Goal: Check status: Check status

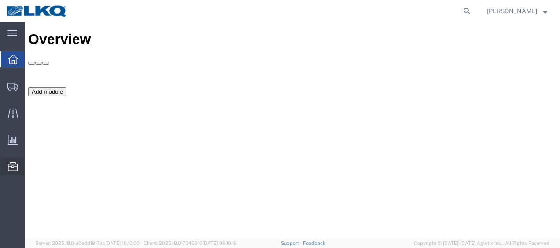
click at [0, 0] on span "Location Appointment" at bounding box center [0, 0] width 0 height 0
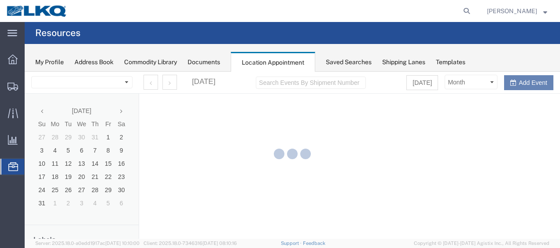
select select "27578"
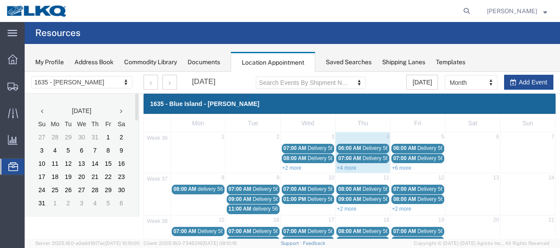
click at [122, 111] on icon at bounding box center [121, 111] width 2 height 6
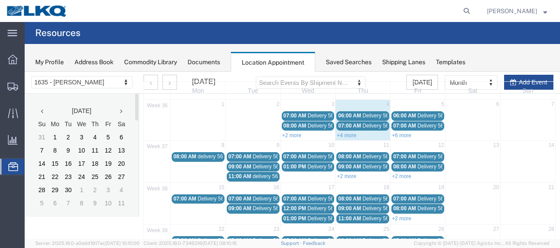
scroll to position [44, 0]
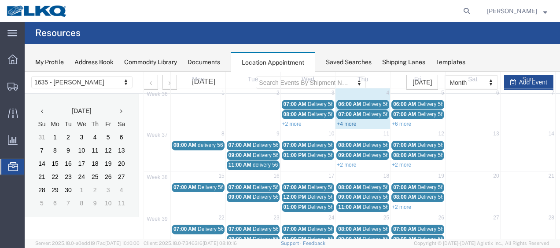
click at [345, 122] on link "+4 more" at bounding box center [346, 124] width 19 height 6
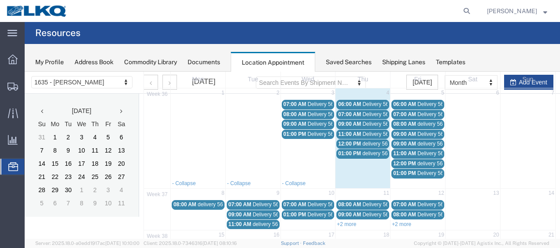
click at [365, 105] on span "Delivery 56288248" at bounding box center [384, 104] width 44 height 6
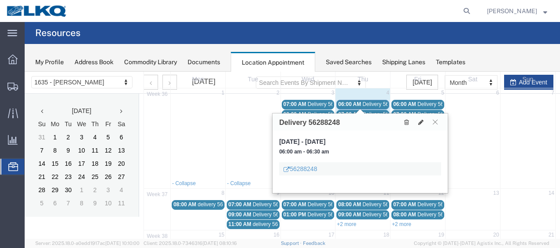
click at [436, 123] on icon at bounding box center [435, 121] width 5 height 5
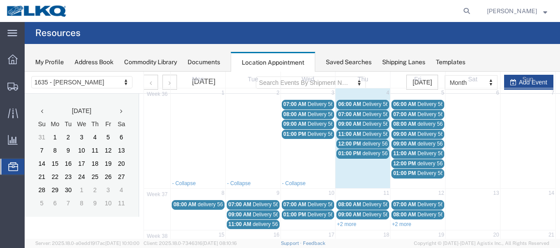
click at [368, 103] on span "Delivery 56288248" at bounding box center [384, 104] width 44 height 6
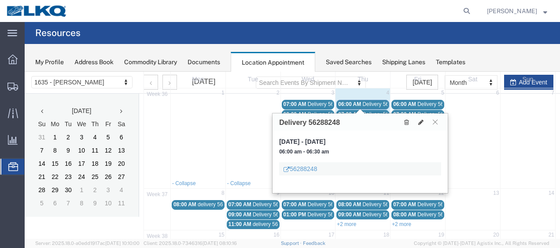
click at [439, 120] on button at bounding box center [435, 122] width 12 height 8
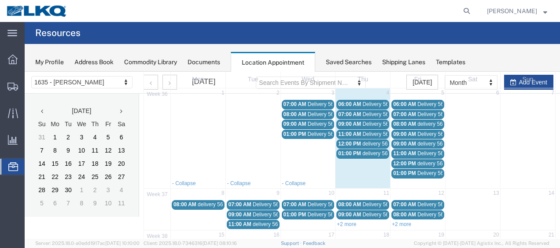
click at [369, 111] on span "Delivery 56300828" at bounding box center [384, 114] width 44 height 6
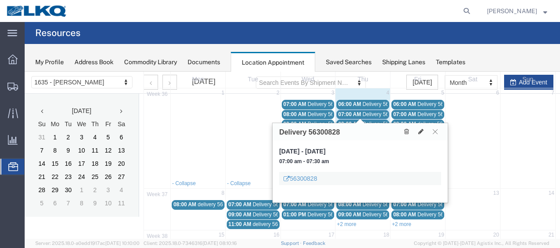
click at [437, 130] on icon at bounding box center [435, 131] width 5 height 5
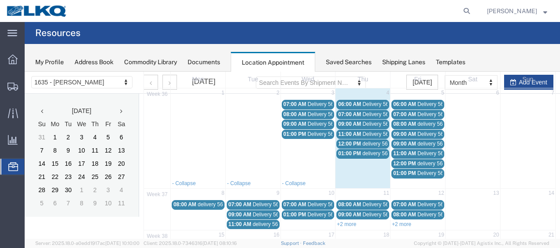
click at [350, 124] on span "09:00 AM" at bounding box center [349, 124] width 23 height 6
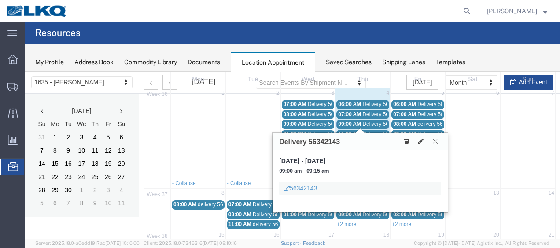
click at [438, 143] on button at bounding box center [435, 141] width 12 height 8
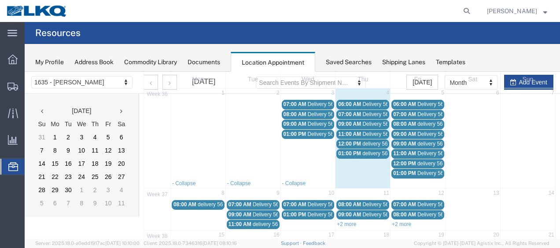
click at [358, 132] on div "11:00 AM Delivery 56342141" at bounding box center [362, 134] width 49 height 7
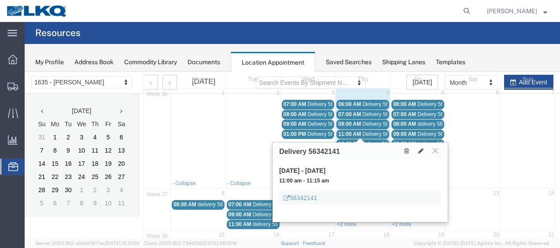
click at [438, 151] on icon at bounding box center [435, 150] width 5 height 5
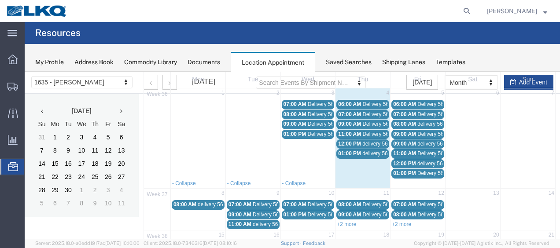
click at [374, 141] on span "delivery 56648497" at bounding box center [383, 144] width 43 height 6
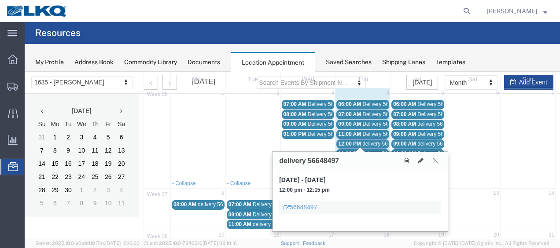
click at [435, 159] on icon at bounding box center [435, 160] width 5 height 5
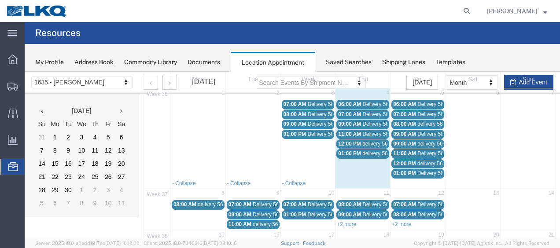
click at [370, 152] on span "delivery 56643178" at bounding box center [383, 154] width 43 height 6
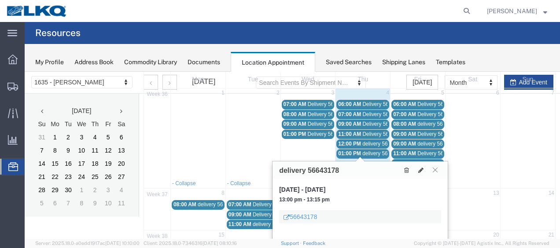
click at [435, 170] on icon at bounding box center [435, 169] width 5 height 5
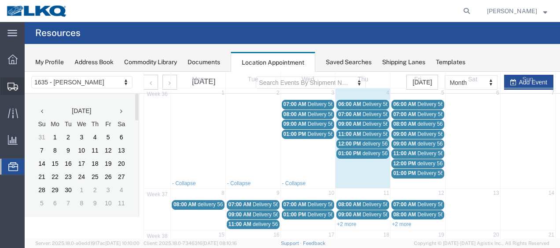
click at [0, 0] on span "Shipment Manager" at bounding box center [0, 0] width 0 height 0
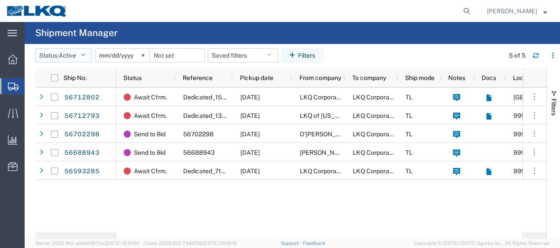
click at [88, 59] on button "Status: Active" at bounding box center [63, 55] width 57 height 14
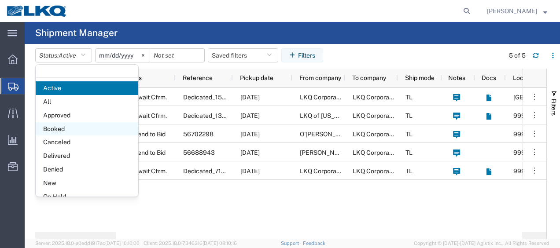
click at [77, 129] on span "Booked" at bounding box center [87, 129] width 103 height 14
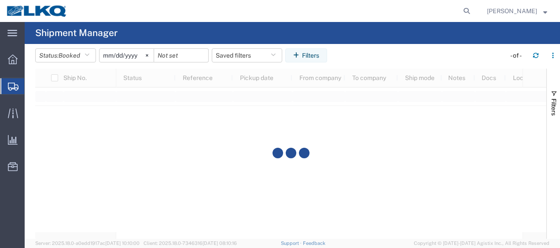
click at [107, 59] on input "[DATE]" at bounding box center [127, 55] width 54 height 13
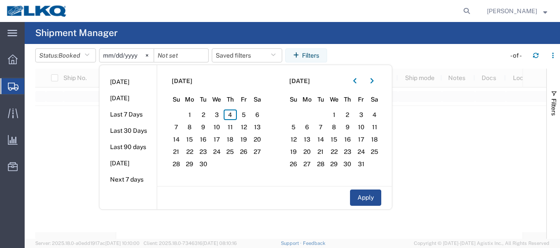
type input "[DATE]"
click at [234, 113] on span "4" at bounding box center [231, 115] width 14 height 11
click at [243, 116] on span "5" at bounding box center [244, 115] width 14 height 11
click at [371, 199] on button "Apply" at bounding box center [365, 198] width 31 height 16
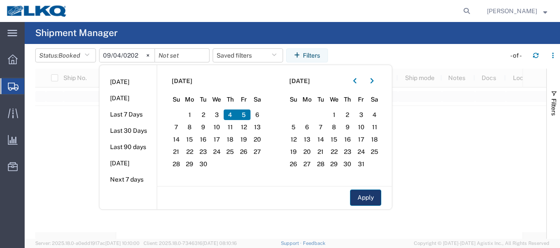
type input "[DATE]"
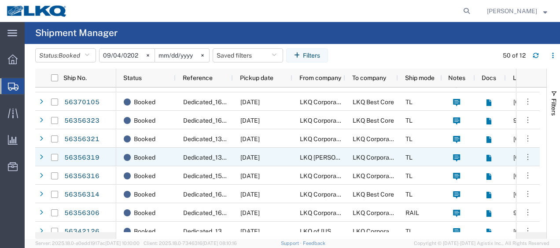
scroll to position [77, 0]
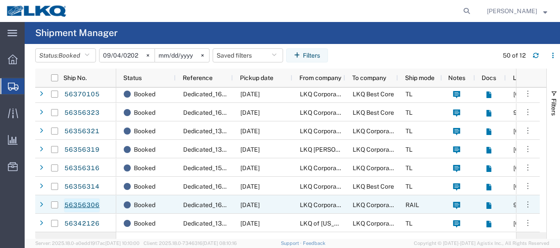
click at [81, 205] on link "56356306" at bounding box center [82, 206] width 36 height 14
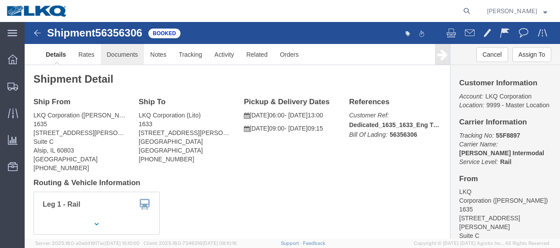
click link "Documents"
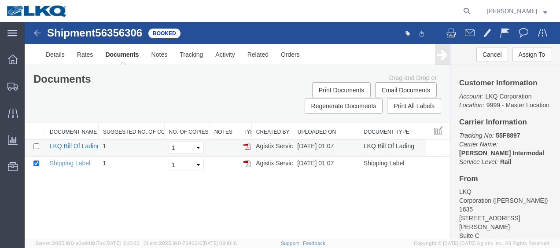
click at [81, 144] on link "LKQ Bill Of Lading" at bounding box center [75, 146] width 51 height 7
click at [37, 33] on img at bounding box center [37, 33] width 11 height 11
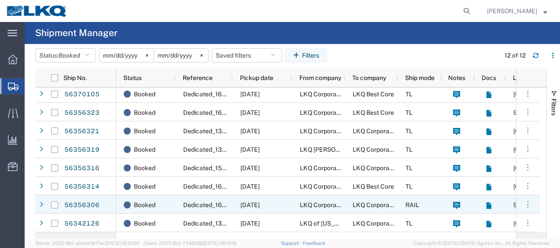
scroll to position [77, 0]
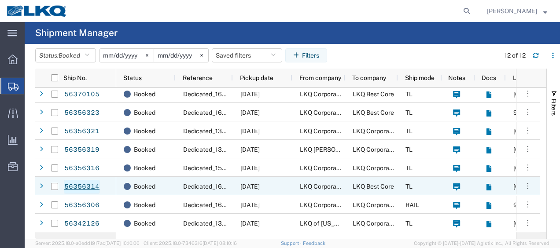
click at [95, 186] on link "56356314" at bounding box center [82, 187] width 36 height 14
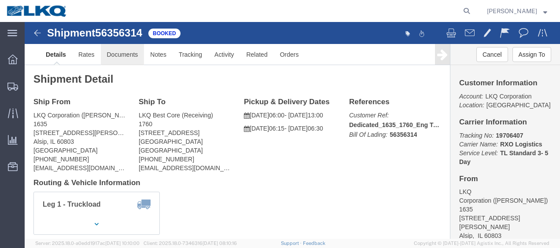
click link "Documents"
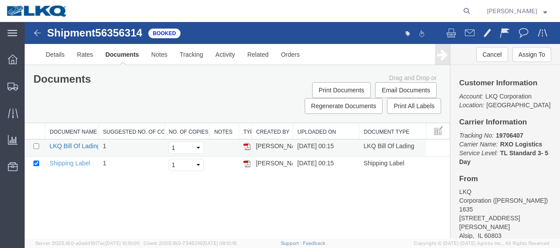
click at [64, 145] on link "LKQ Bill Of Lading" at bounding box center [75, 146] width 51 height 7
click at [41, 32] on img at bounding box center [37, 33] width 11 height 11
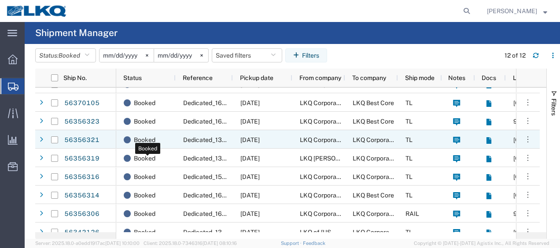
scroll to position [77, 0]
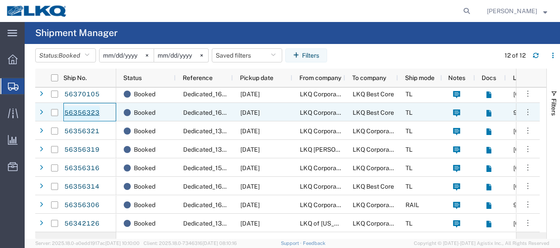
click at [85, 112] on link "56356323" at bounding box center [82, 113] width 36 height 14
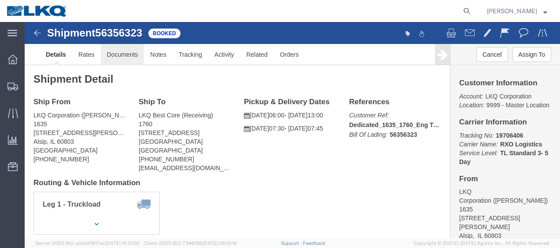
click link "Documents"
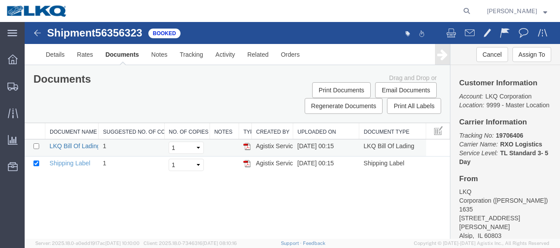
click at [69, 144] on link "LKQ Bill Of Lading" at bounding box center [75, 146] width 51 height 7
